Goal: Task Accomplishment & Management: Complete application form

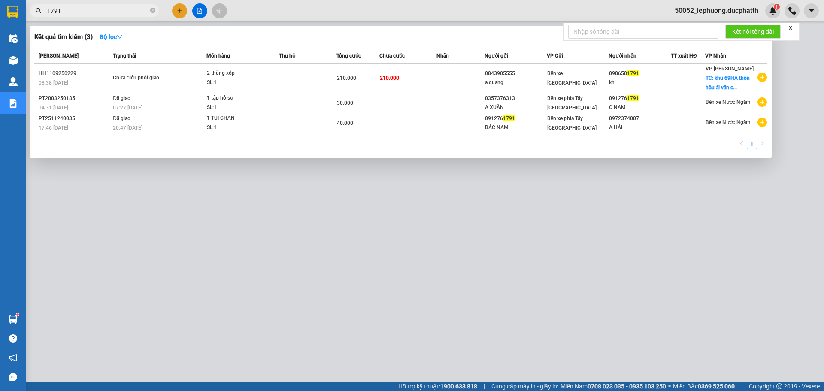
click at [180, 10] on div at bounding box center [412, 195] width 824 height 391
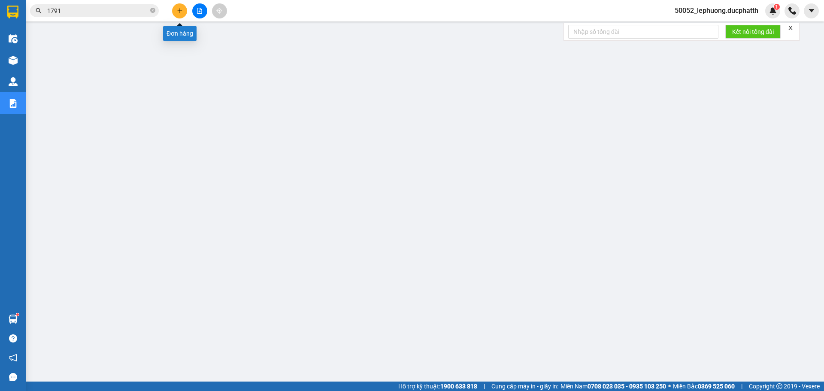
click at [183, 6] on button at bounding box center [179, 10] width 15 height 15
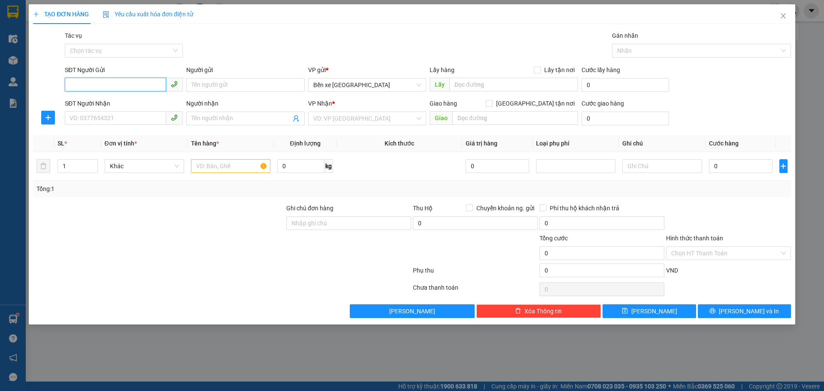
click at [127, 84] on input "SĐT Người Gửi" at bounding box center [115, 85] width 101 height 14
type input "0949008759"
click at [225, 86] on input "Người gửi" at bounding box center [245, 85] width 118 height 14
type input "c huệ"
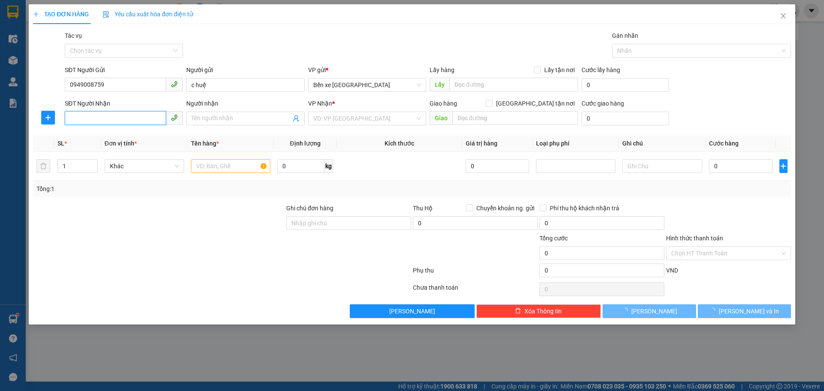
click at [126, 112] on input "SĐT Người Nhận" at bounding box center [115, 118] width 101 height 14
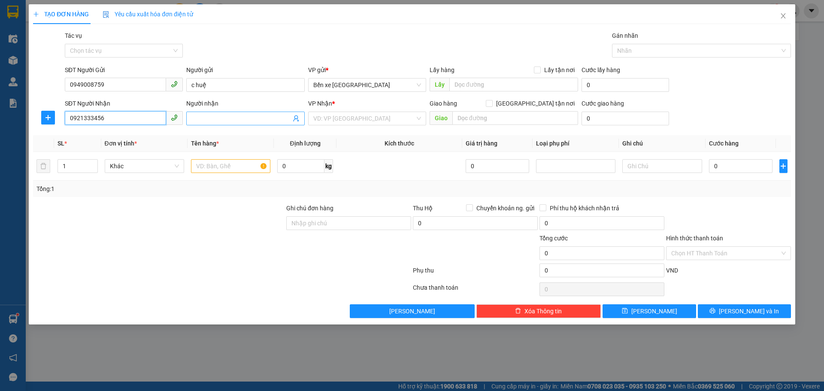
type input "0921333456"
click at [203, 121] on input "Người nhận" at bounding box center [240, 118] width 99 height 9
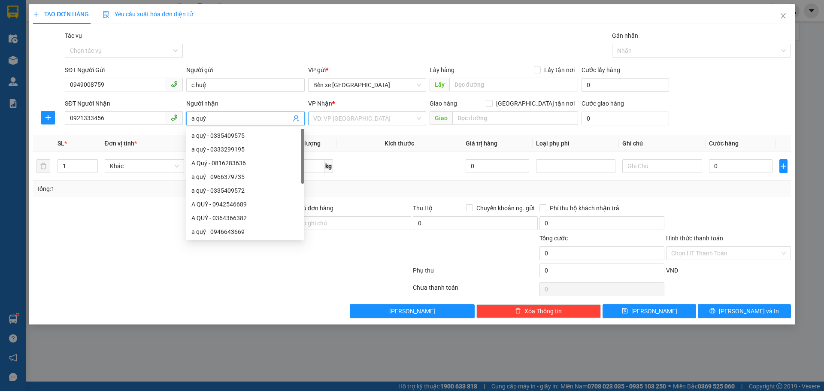
type input "a quý"
click at [334, 119] on input "search" at bounding box center [364, 118] width 102 height 13
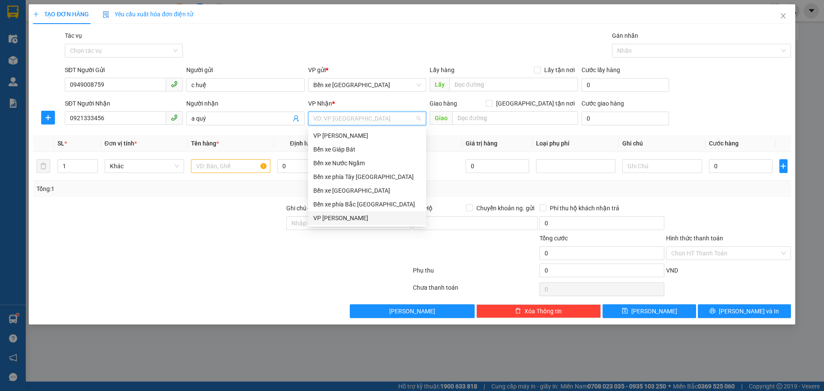
click at [347, 215] on div "[PERSON_NAME]" at bounding box center [367, 217] width 108 height 9
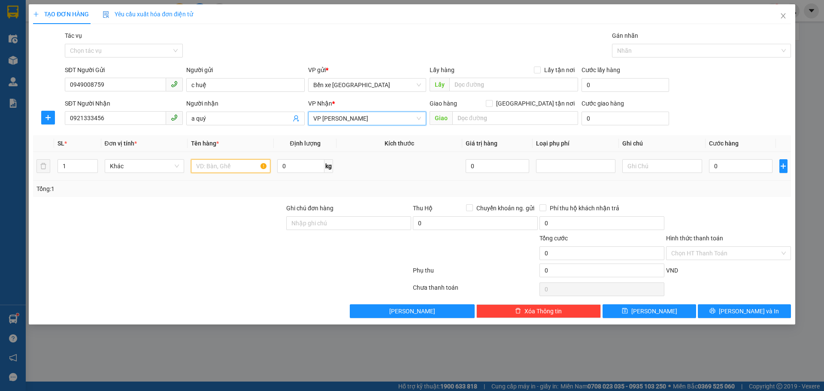
click at [234, 167] on input "text" at bounding box center [230, 166] width 79 height 14
type input "1 clear hs"
click at [492, 103] on input "Giao tận nơi" at bounding box center [489, 103] width 6 height 6
checkbox input "true"
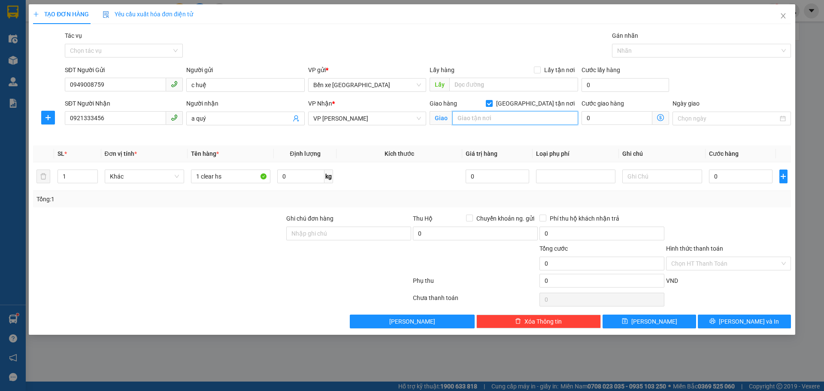
click at [529, 114] on input "text" at bounding box center [515, 118] width 126 height 14
type input "số 18 ngõ 94 hoàng ngân cầu giấy"
click at [662, 119] on icon "dollar-circle" at bounding box center [660, 117] width 7 height 7
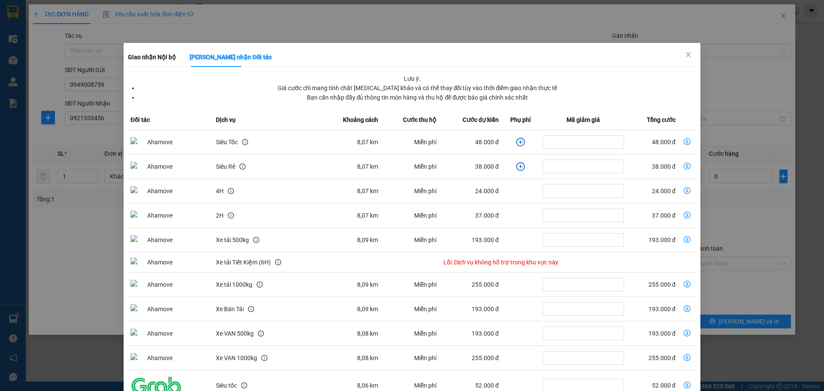
click at [516, 142] on icon "plus-circle" at bounding box center [520, 142] width 9 height 9
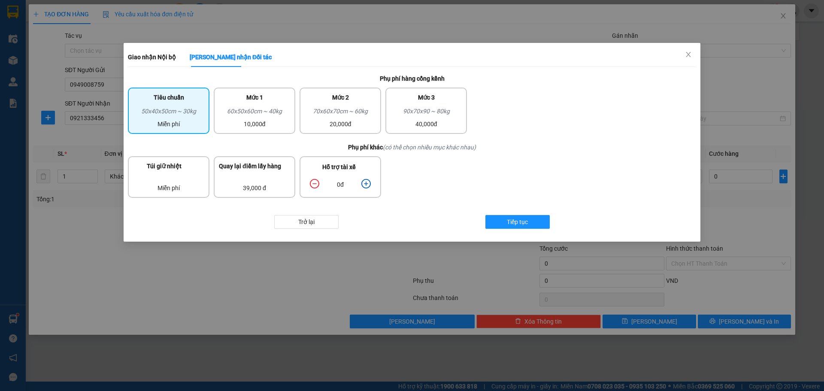
click at [365, 185] on icon "plus-circle" at bounding box center [365, 183] width 9 height 9
click at [494, 223] on button "Tiếp tục" at bounding box center [517, 222] width 64 height 14
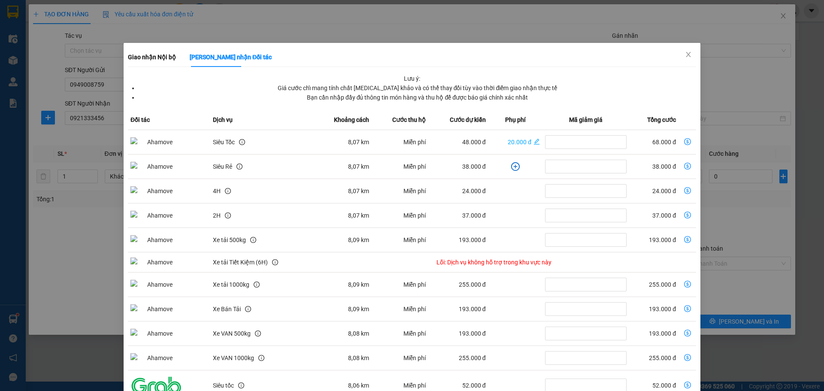
click at [685, 142] on icon "dollar-circle" at bounding box center [687, 141] width 7 height 7
type input "68.000"
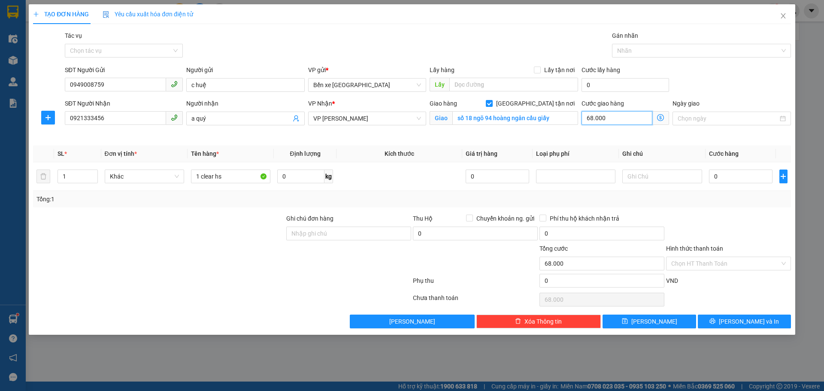
click at [614, 119] on input "68.000" at bounding box center [617, 118] width 71 height 14
type input "7"
type input "70"
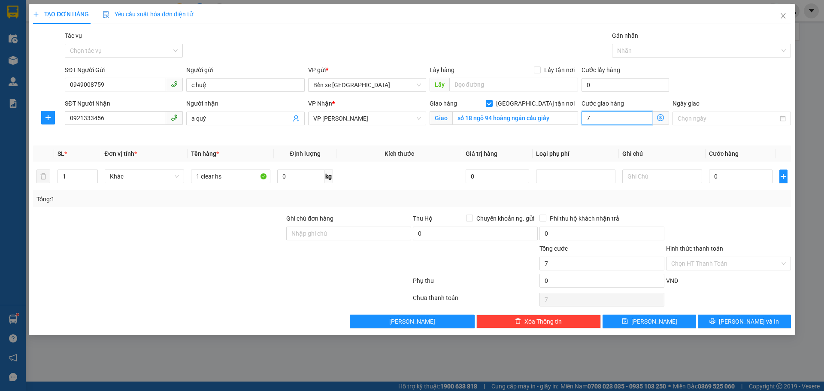
type input "70"
type input "70.000"
click at [743, 176] on input "0" at bounding box center [741, 177] width 64 height 14
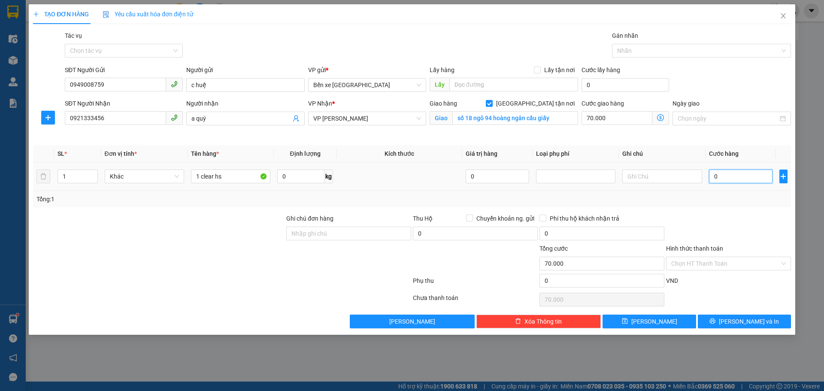
type input "3"
type input "70.003"
type input "30"
type input "70.030"
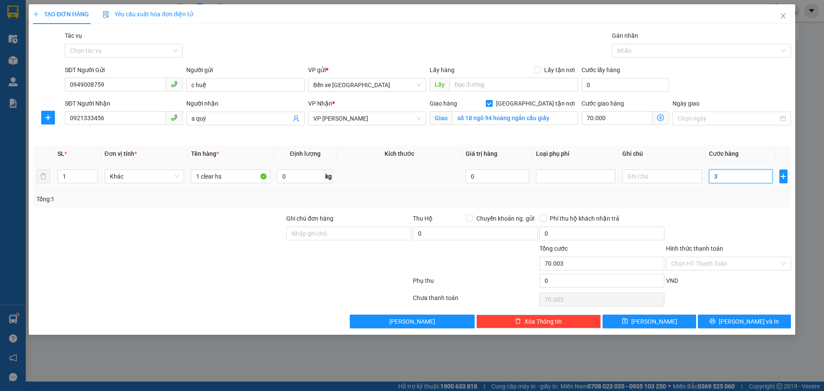
type input "70.030"
type input "30.000"
type input "100.000"
click at [728, 203] on div "Tổng: 1" at bounding box center [411, 198] width 751 height 9
click at [689, 264] on input "Hình thức thanh toán" at bounding box center [725, 263] width 109 height 13
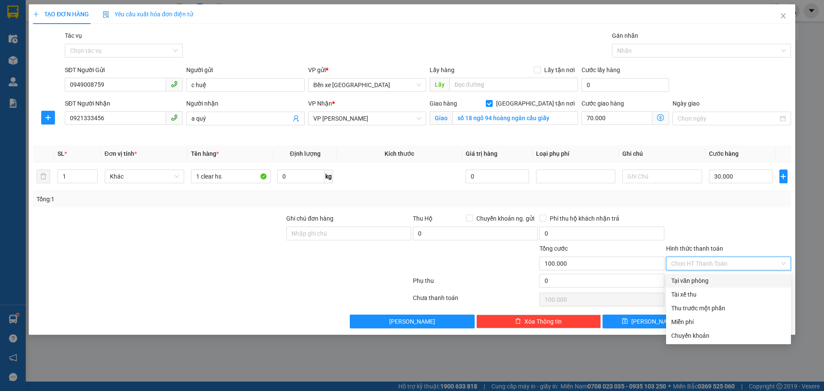
click at [686, 282] on div "Tại văn phòng" at bounding box center [728, 280] width 115 height 9
type input "0"
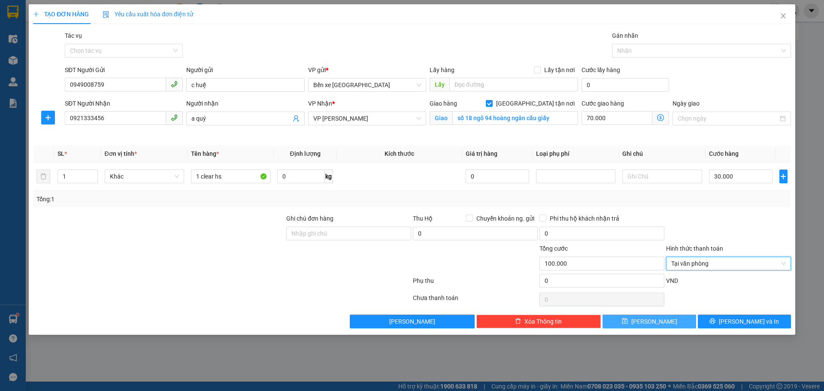
click at [667, 319] on button "Lưu" at bounding box center [649, 322] width 93 height 14
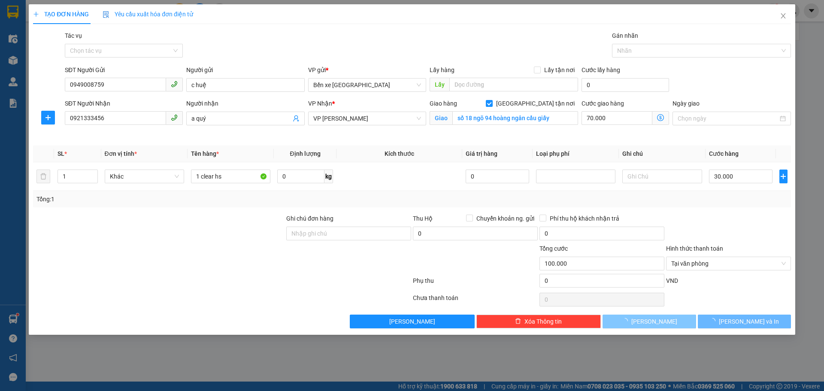
checkbox input "false"
type input "0"
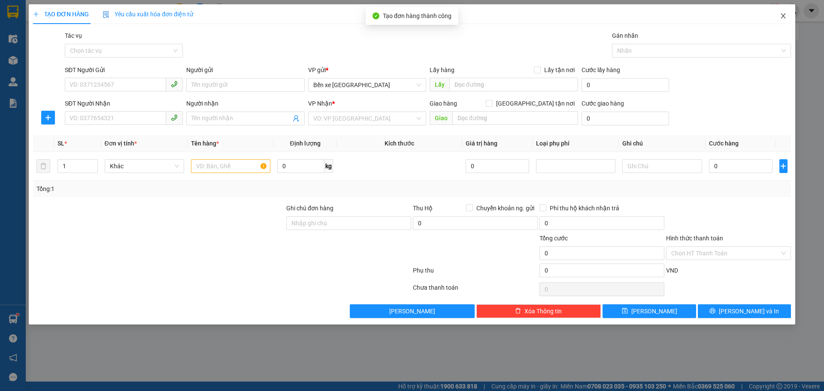
click at [786, 15] on icon "close" at bounding box center [783, 15] width 7 height 7
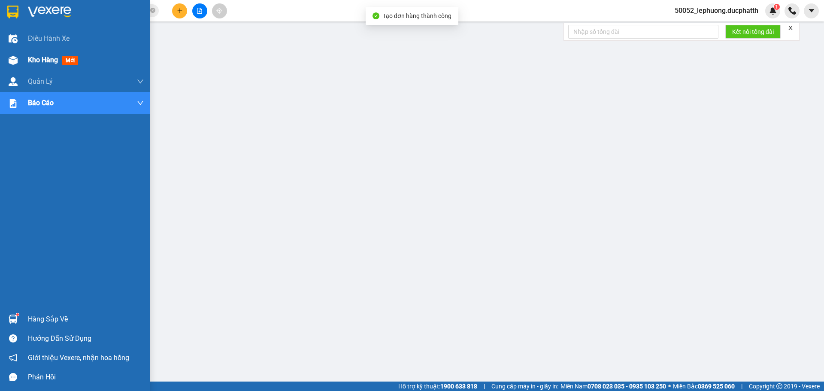
click at [20, 62] on div at bounding box center [13, 60] width 15 height 15
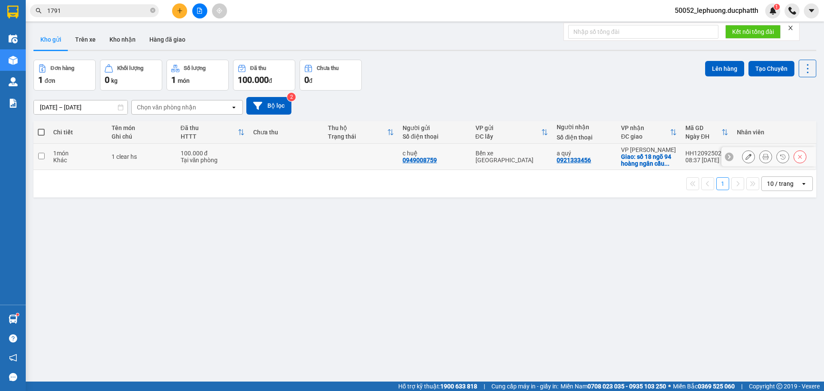
click at [227, 155] on div "100.000 đ" at bounding box center [213, 153] width 64 height 7
checkbox input "true"
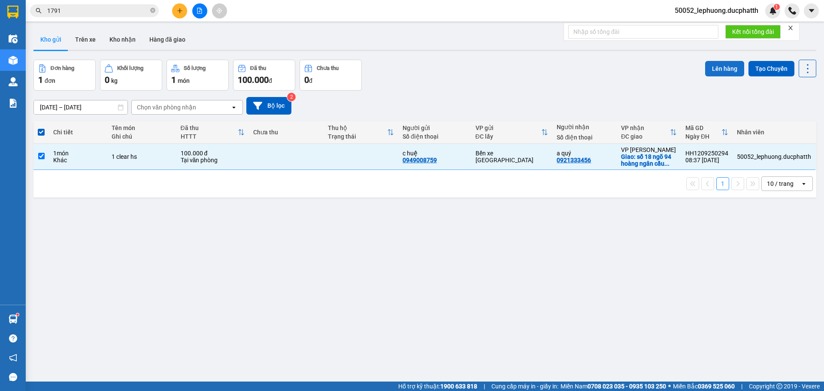
click at [724, 63] on button "Lên hàng" at bounding box center [724, 68] width 39 height 15
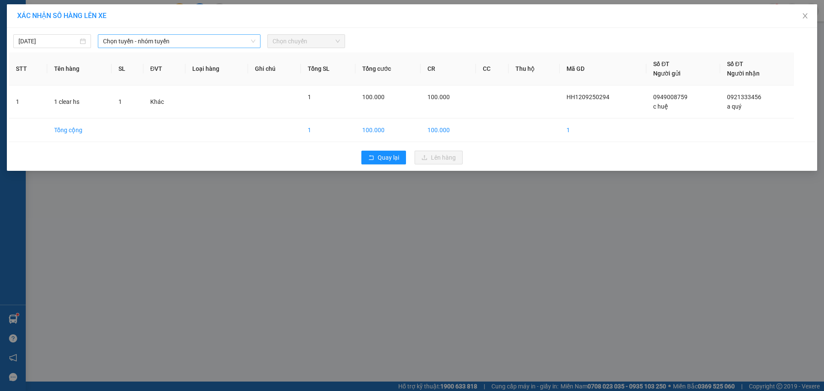
click at [174, 43] on span "Chọn tuyến - nhóm tuyến" at bounding box center [179, 41] width 152 height 13
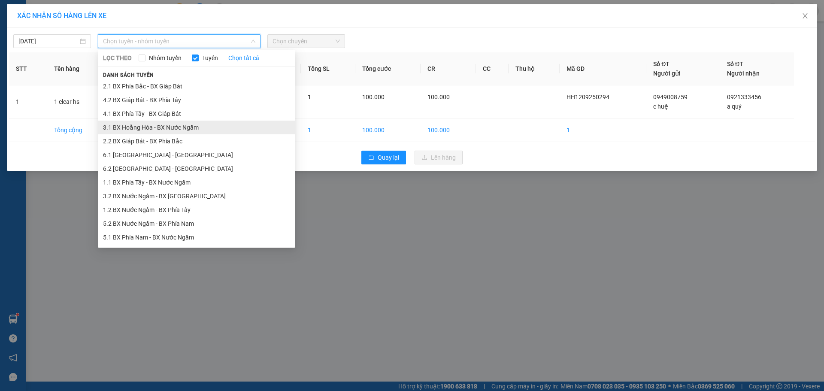
click at [167, 124] on li "3.1 BX Hoằng Hóa - BX Nước Ngầm" at bounding box center [196, 128] width 197 height 14
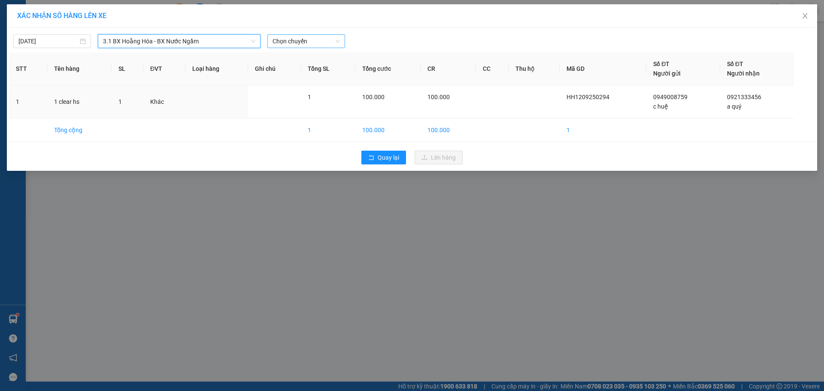
click at [311, 39] on span "Chọn chuyến" at bounding box center [306, 41] width 67 height 13
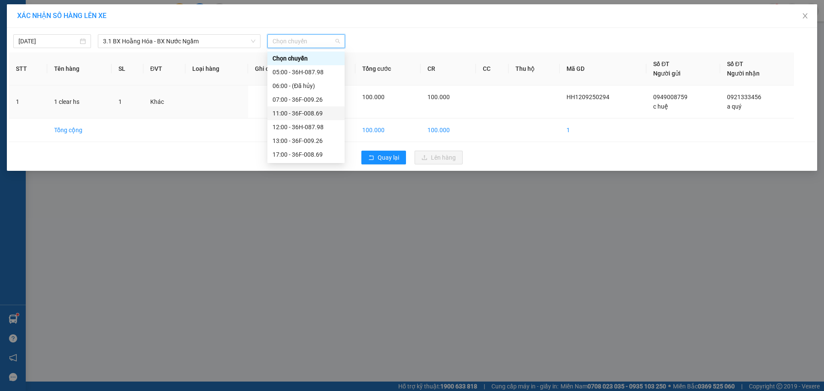
click at [300, 113] on div "11:00 - 36F-008.69" at bounding box center [306, 113] width 67 height 9
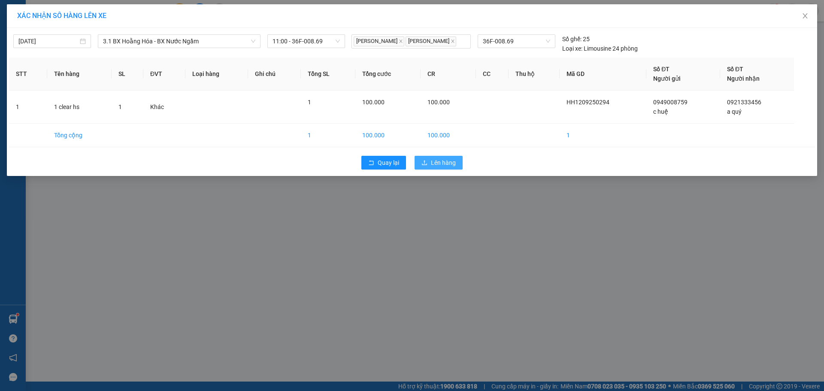
click at [434, 160] on span "Lên hàng" at bounding box center [443, 162] width 25 height 9
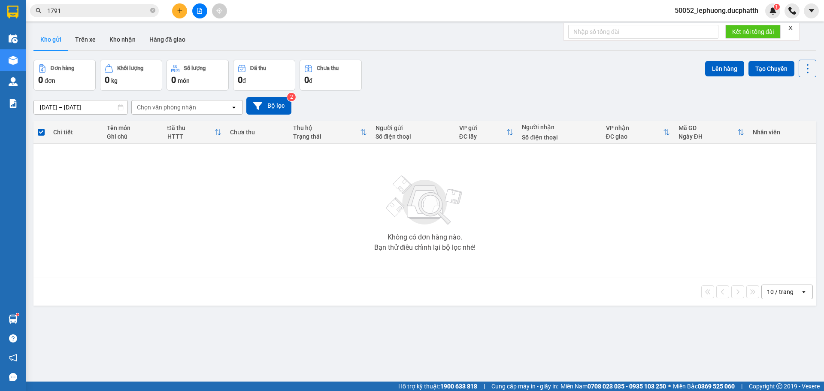
click at [176, 5] on button at bounding box center [179, 10] width 15 height 15
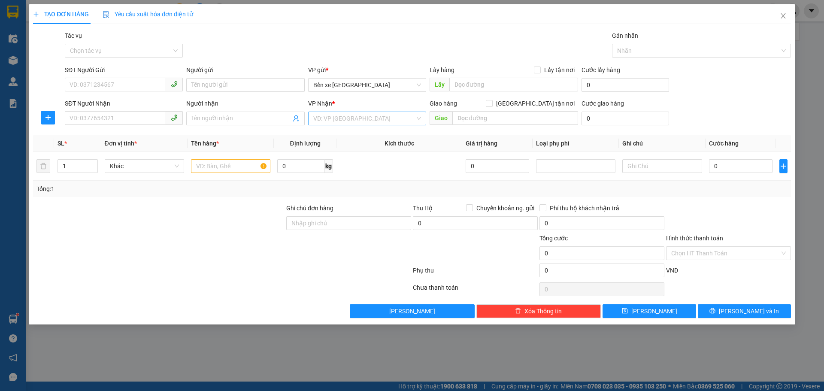
click at [331, 118] on input "search" at bounding box center [364, 118] width 102 height 13
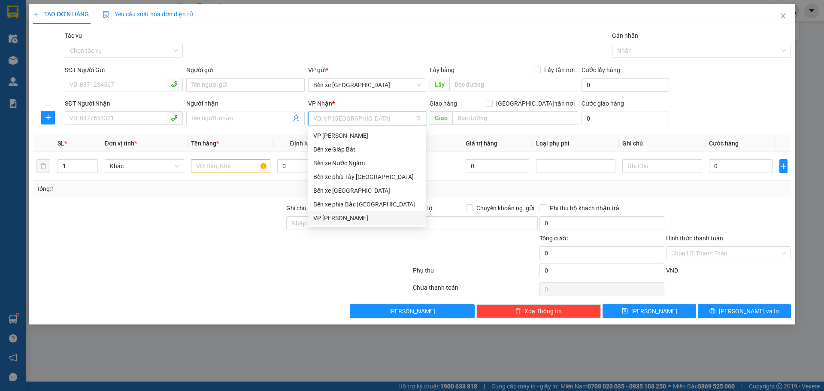
click at [321, 213] on div "[PERSON_NAME]" at bounding box center [367, 217] width 108 height 9
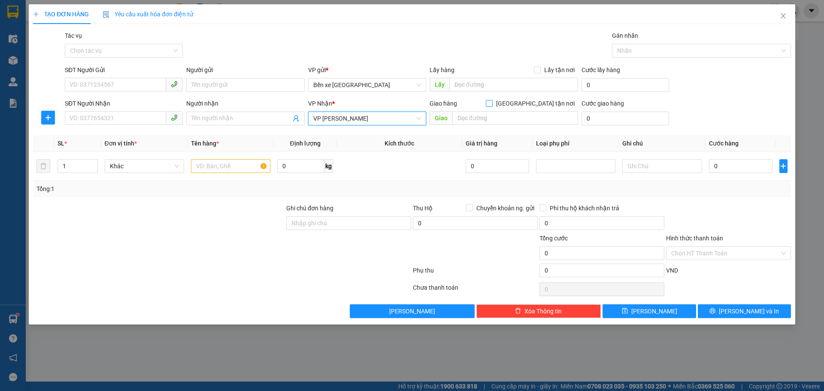
click at [540, 104] on span "Giao tận nơi" at bounding box center [535, 103] width 85 height 9
click at [492, 104] on input "Giao tận nơi" at bounding box center [489, 103] width 6 height 6
checkbox input "true"
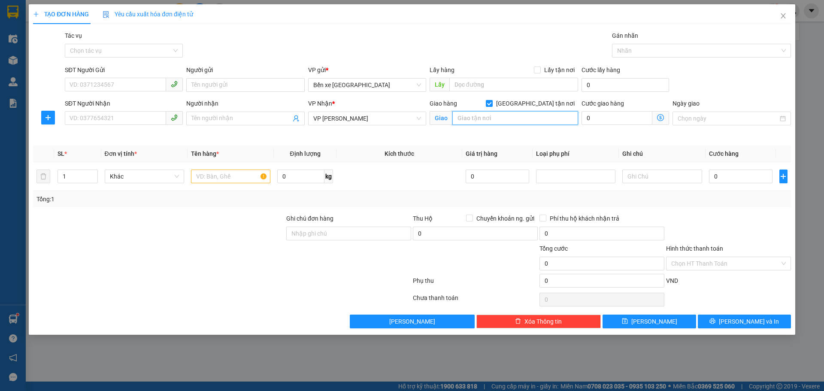
click at [528, 117] on input "text" at bounding box center [515, 118] width 126 height 14
type input "13 nguyễn quý đức thanh xuân"
click at [663, 119] on icon "dollar-circle" at bounding box center [660, 117] width 7 height 7
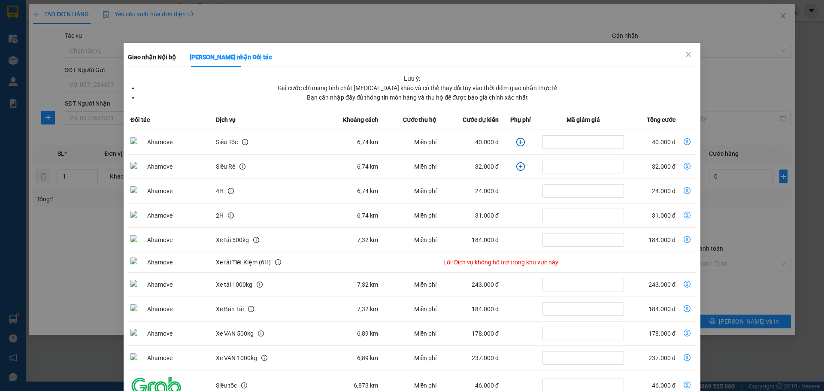
click at [516, 143] on icon "plus-circle" at bounding box center [520, 142] width 9 height 9
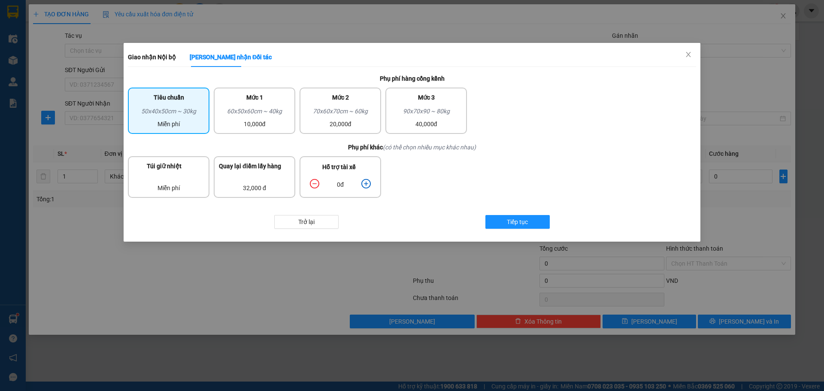
click at [363, 183] on icon "plus-circle" at bounding box center [365, 183] width 9 height 9
click at [370, 182] on icon "plus-circle" at bounding box center [365, 183] width 9 height 9
click at [367, 186] on icon "plus-circle" at bounding box center [365, 183] width 9 height 9
click at [515, 224] on span "Tiếp tục" at bounding box center [517, 221] width 21 height 9
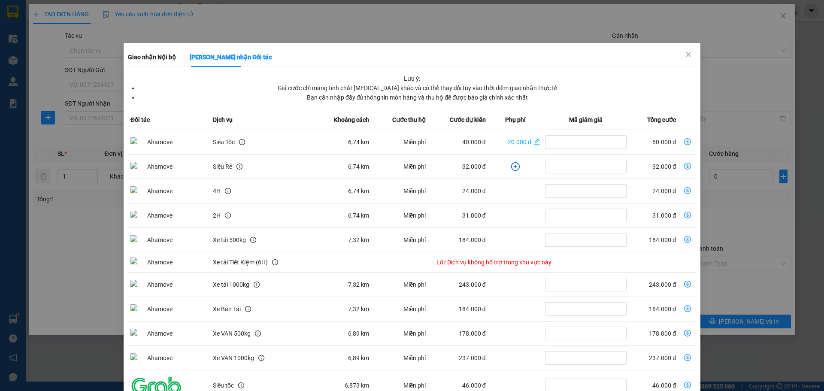
click at [684, 142] on icon "dollar-circle" at bounding box center [687, 141] width 7 height 7
type input "60.000"
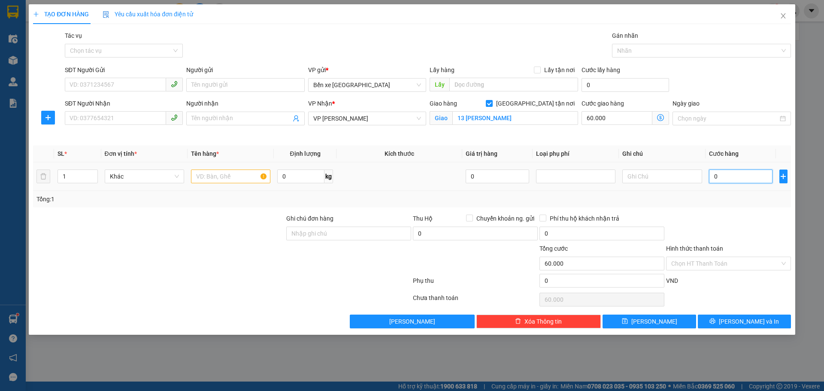
click at [728, 170] on input "0" at bounding box center [741, 177] width 64 height 14
type input "3"
type input "60.003"
type input "30"
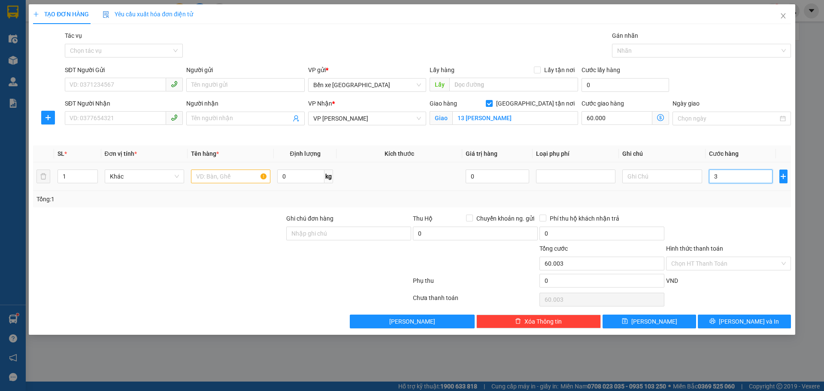
type input "60.030"
type input "30.000"
type input "90.000"
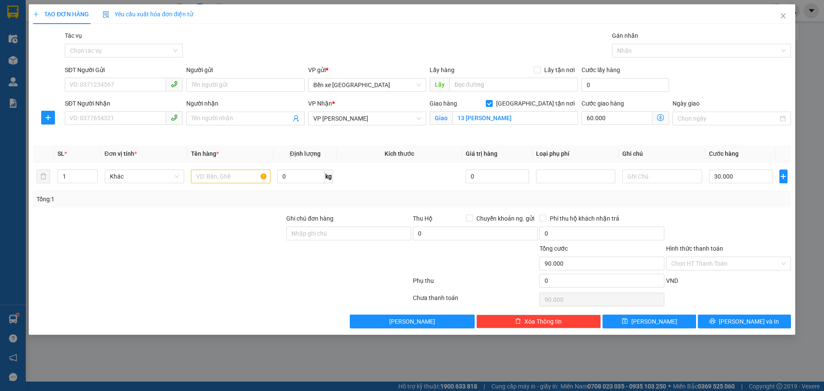
click at [713, 217] on div at bounding box center [728, 229] width 127 height 30
click at [784, 18] on icon "close" at bounding box center [783, 15] width 7 height 7
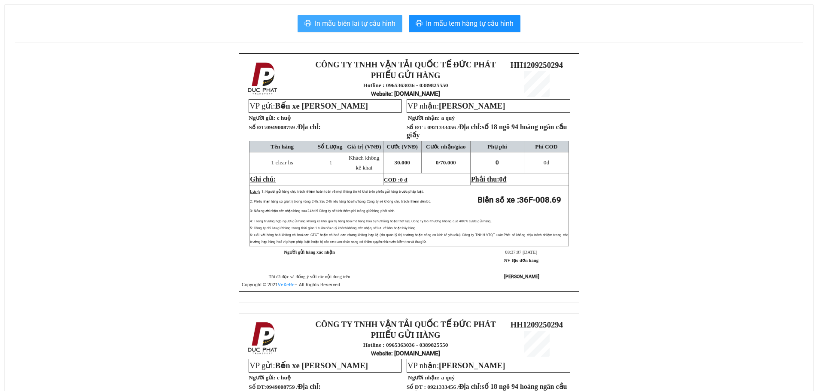
click at [345, 26] on span "In mẫu biên lai tự cấu hình" at bounding box center [355, 23] width 81 height 11
click at [387, 24] on span "In mẫu biên lai tự cấu hình" at bounding box center [355, 23] width 81 height 11
click at [352, 23] on span "In mẫu biên lai tự cấu hình" at bounding box center [355, 23] width 81 height 11
click at [348, 27] on span "In mẫu biên lai tự cấu hình" at bounding box center [355, 23] width 81 height 11
click at [380, 16] on button "In mẫu biên lai tự cấu hình" at bounding box center [349, 23] width 105 height 17
